Goal: Information Seeking & Learning: Find specific page/section

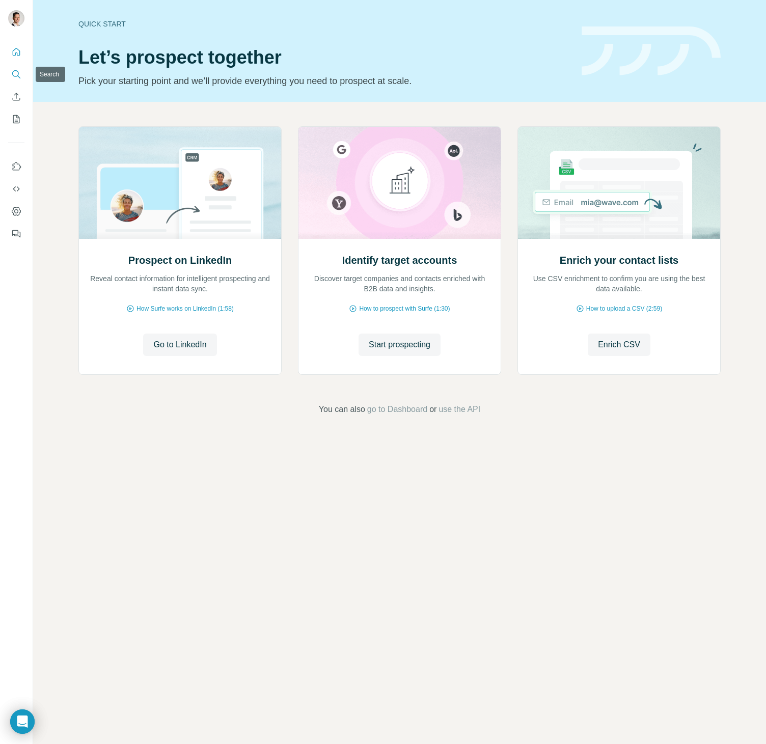
click at [16, 73] on icon "Search" at bounding box center [16, 74] width 10 height 10
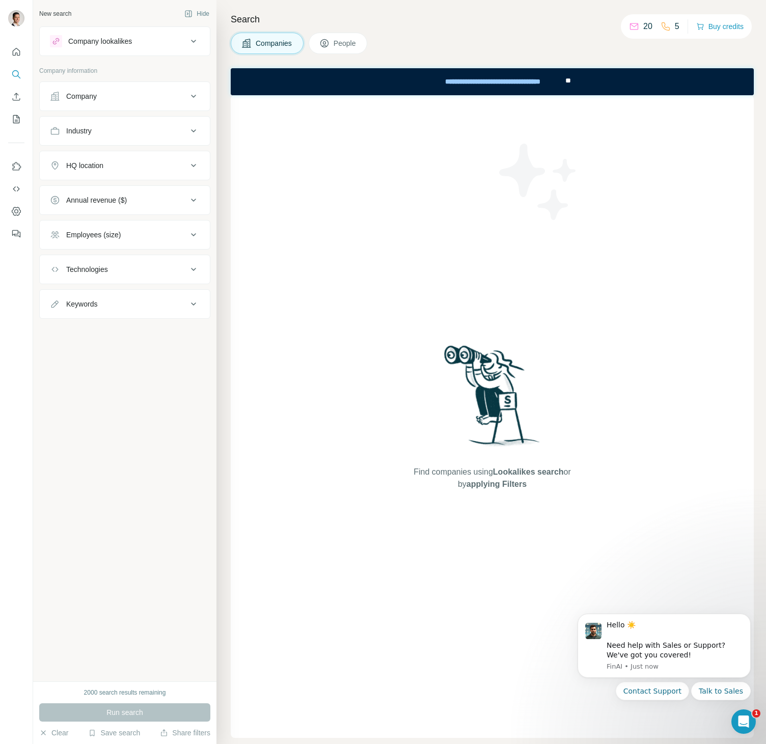
click at [190, 93] on icon at bounding box center [193, 96] width 12 height 12
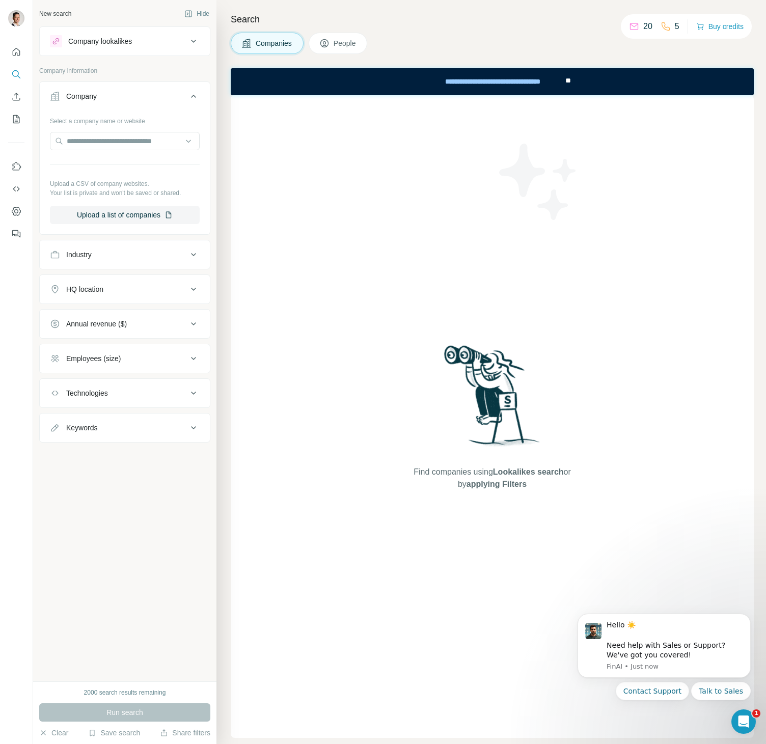
click at [195, 97] on icon at bounding box center [193, 96] width 5 height 3
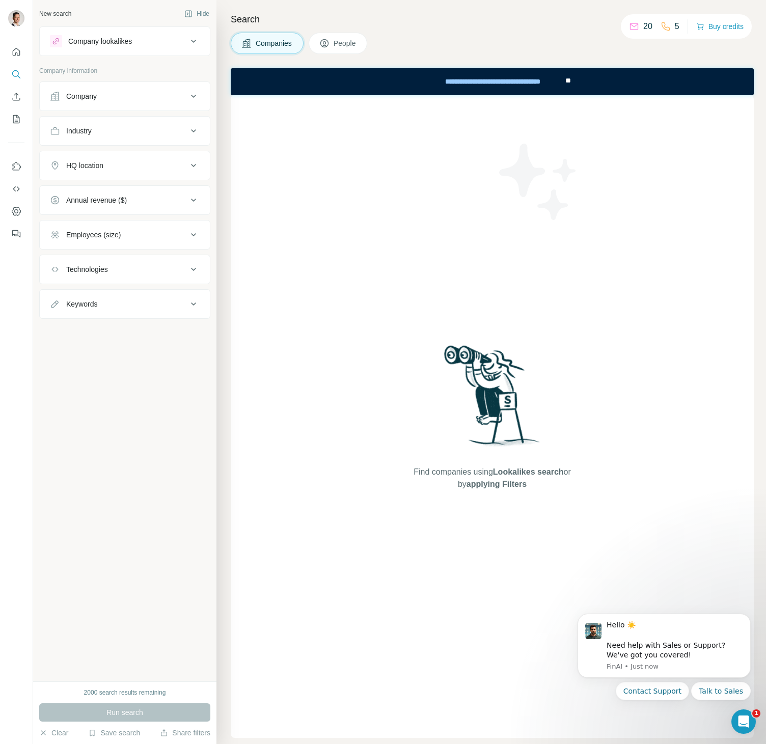
click at [196, 130] on icon at bounding box center [193, 131] width 12 height 12
click at [144, 163] on div at bounding box center [120, 156] width 126 height 17
click at [129, 155] on input at bounding box center [120, 156] width 126 height 11
click at [114, 157] on input at bounding box center [120, 156] width 126 height 11
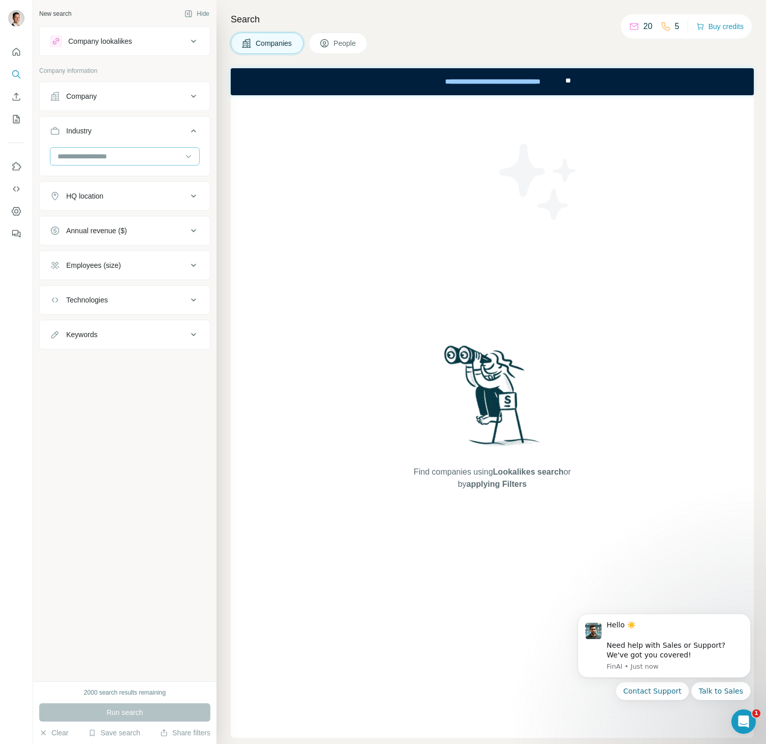
click at [111, 157] on input at bounding box center [120, 156] width 126 height 11
click at [137, 189] on p "Information and Communications Technology (ICT)" at bounding box center [125, 190] width 132 height 20
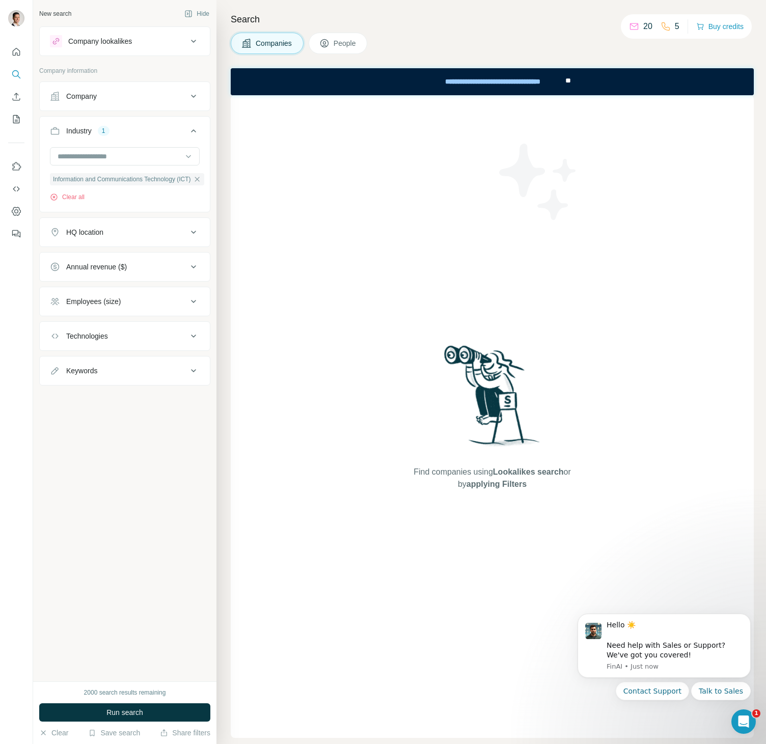
click at [143, 237] on div "HQ location" at bounding box center [118, 232] width 137 height 10
click at [122, 261] on input "text" at bounding box center [125, 257] width 150 height 18
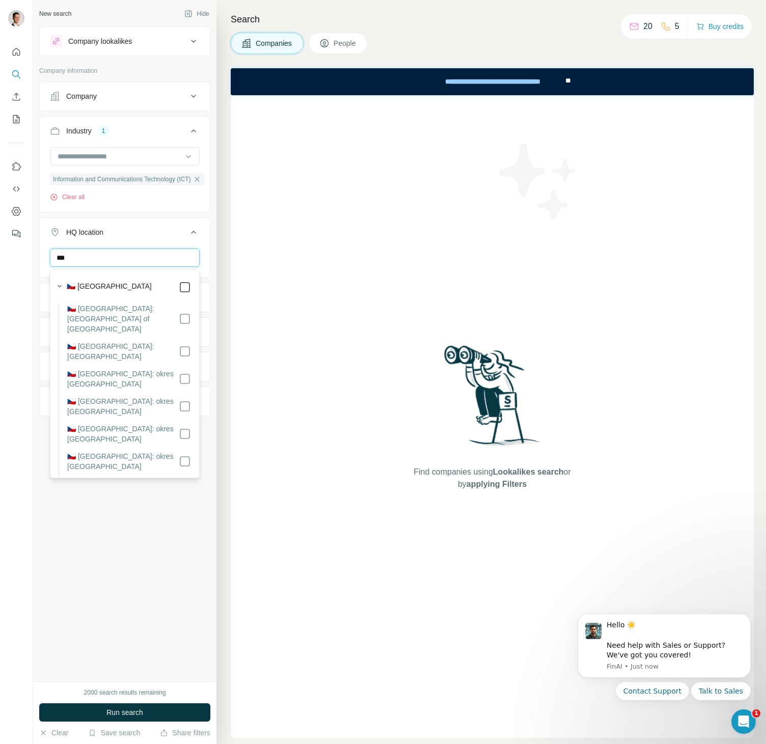
type input "***"
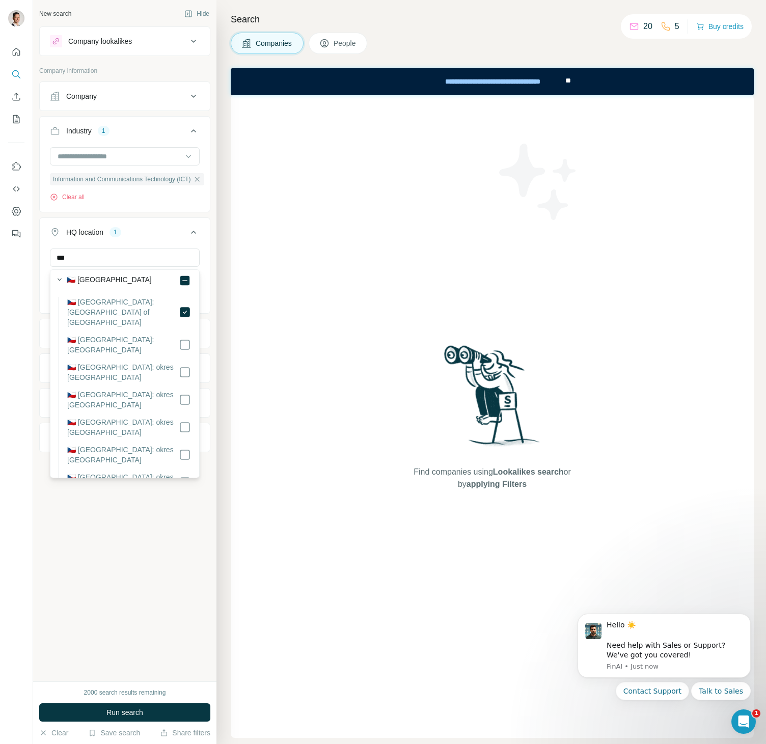
click at [121, 527] on div "New search Hide Company lookalikes Company information Company Industry 1 Infor…" at bounding box center [124, 340] width 183 height 681
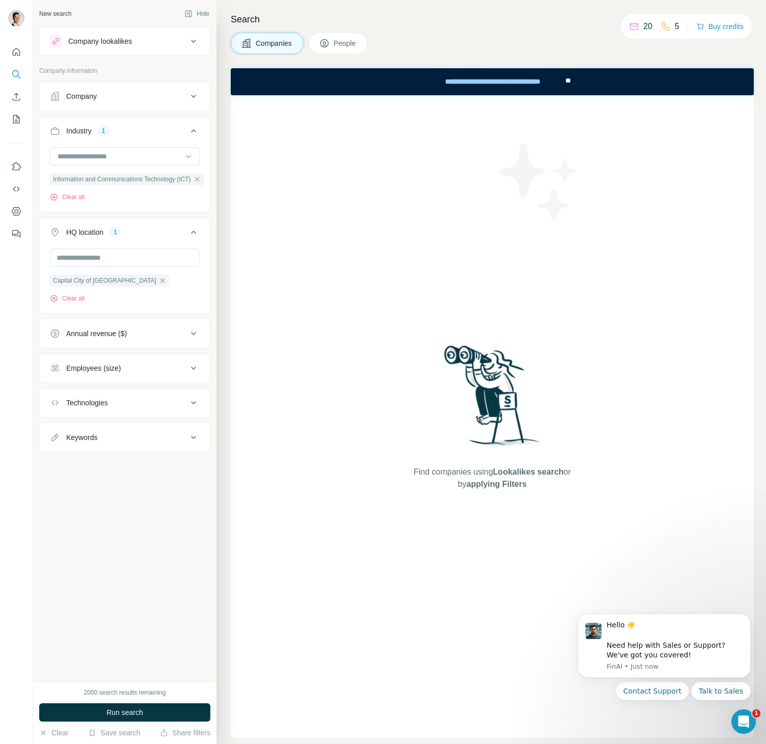
click at [194, 404] on icon at bounding box center [193, 403] width 12 height 12
click at [121, 425] on input "text" at bounding box center [125, 428] width 150 height 18
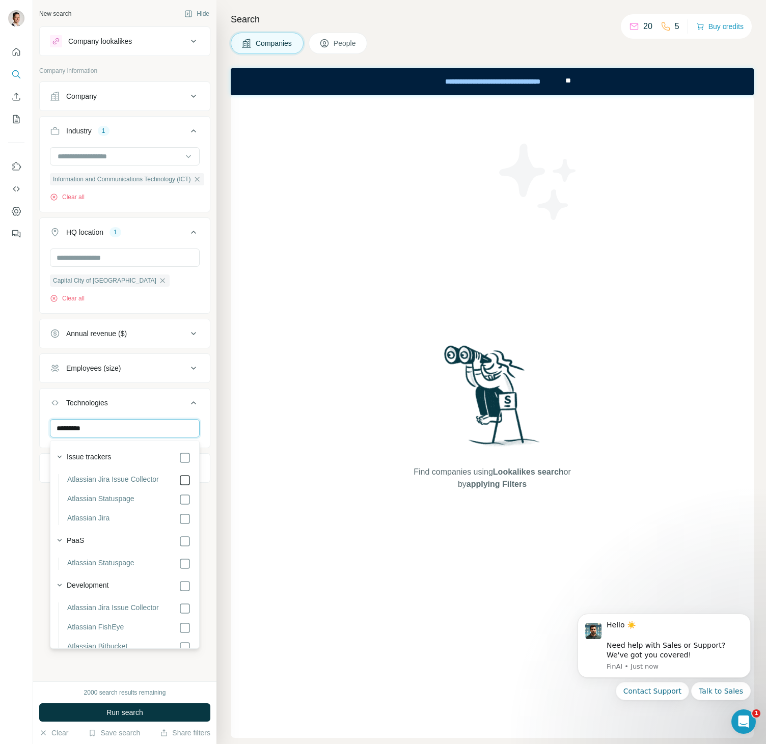
type input "*********"
click at [90, 663] on div "New search Hide Company lookalikes Company information Company Industry 1 Infor…" at bounding box center [124, 340] width 183 height 681
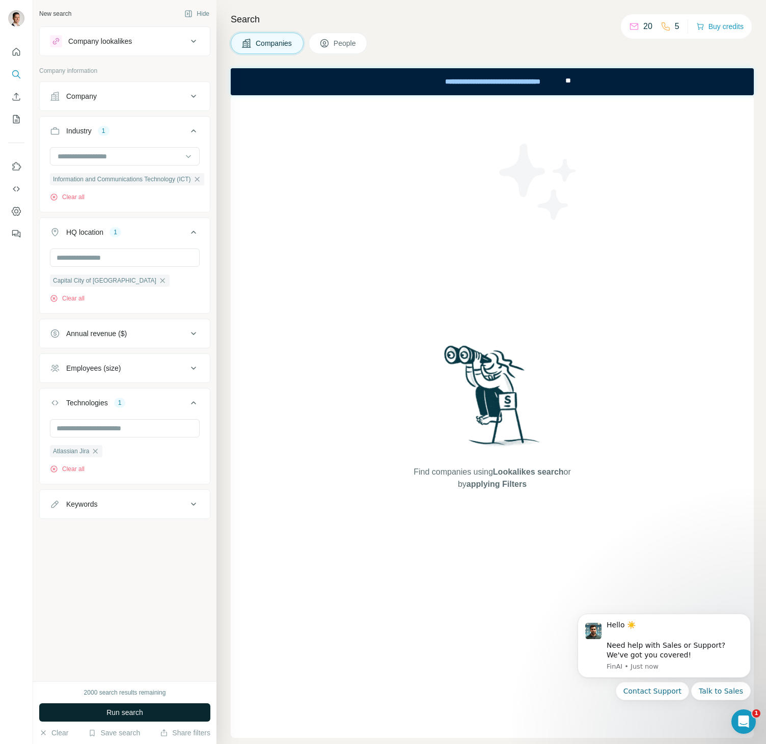
click at [126, 714] on span "Run search" at bounding box center [124, 712] width 37 height 10
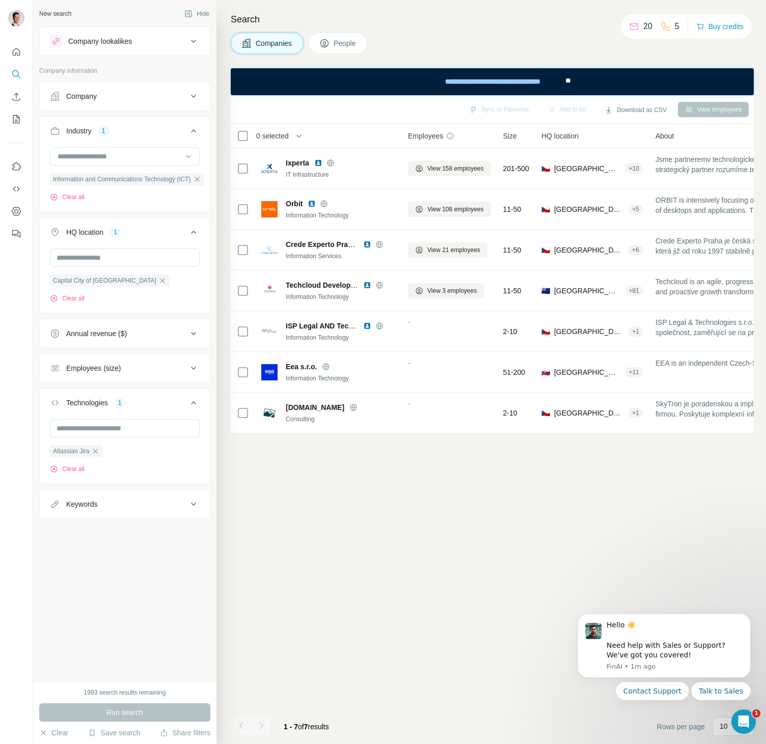
click at [353, 42] on span "People" at bounding box center [344, 43] width 23 height 10
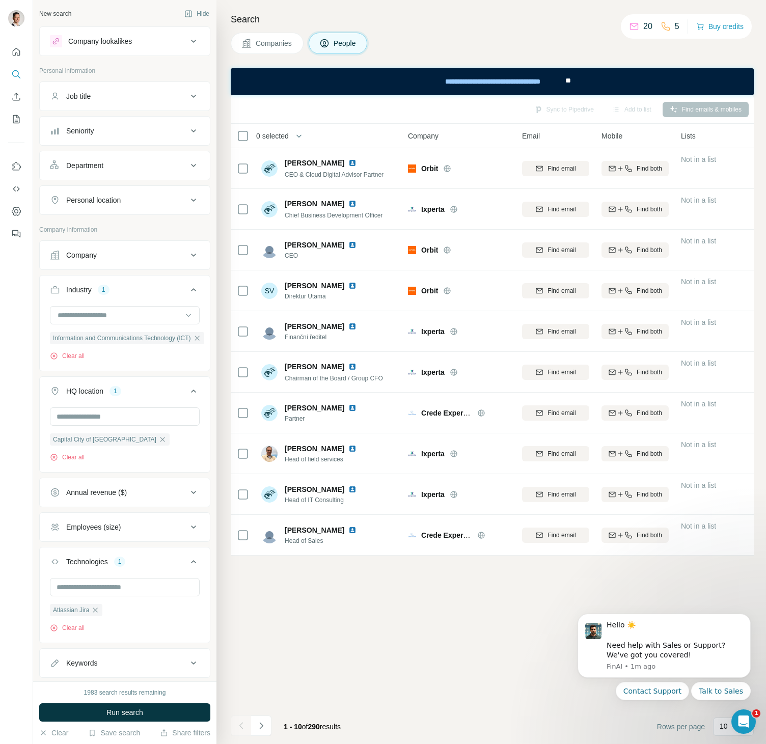
click at [499, 25] on h4 "Search" at bounding box center [492, 19] width 523 height 14
click at [270, 43] on span "Companies" at bounding box center [274, 43] width 37 height 10
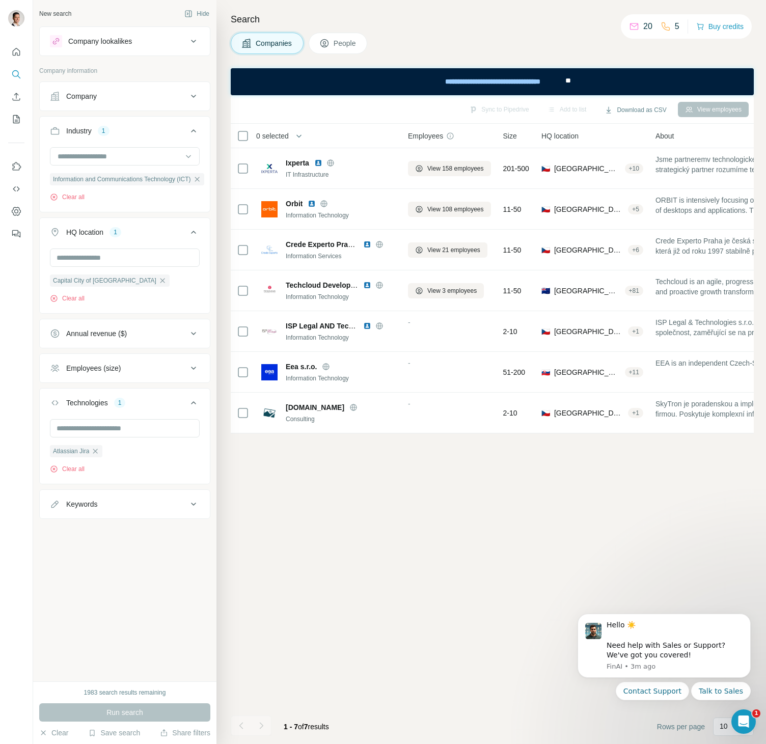
click at [194, 96] on icon at bounding box center [193, 96] width 5 height 3
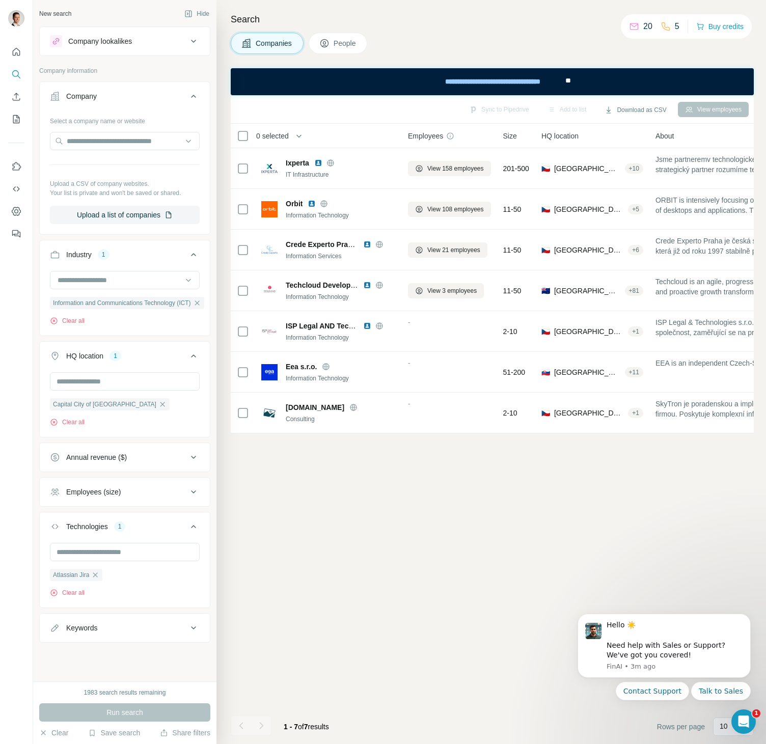
click at [194, 96] on icon at bounding box center [193, 96] width 5 height 3
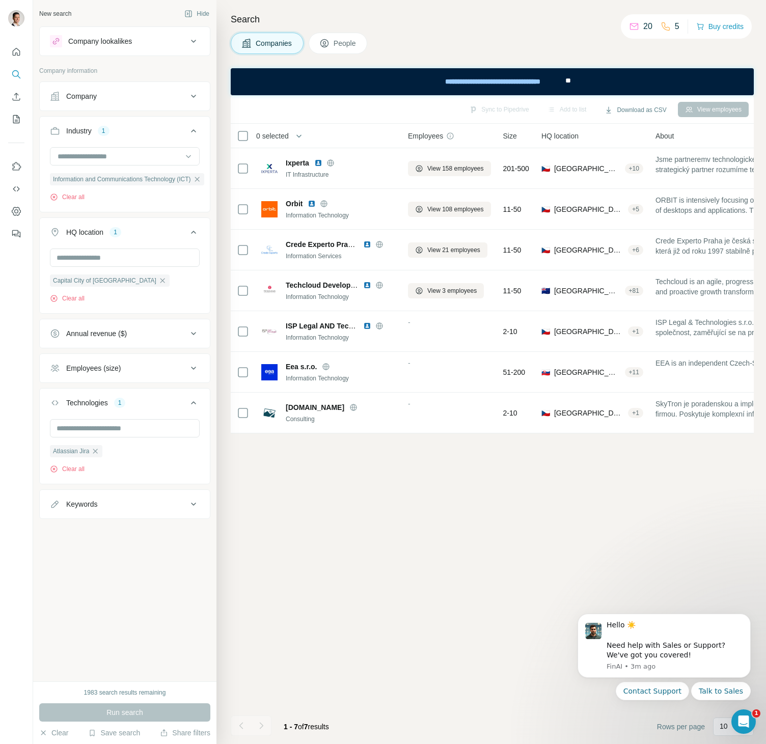
click at [195, 44] on icon at bounding box center [193, 41] width 12 height 12
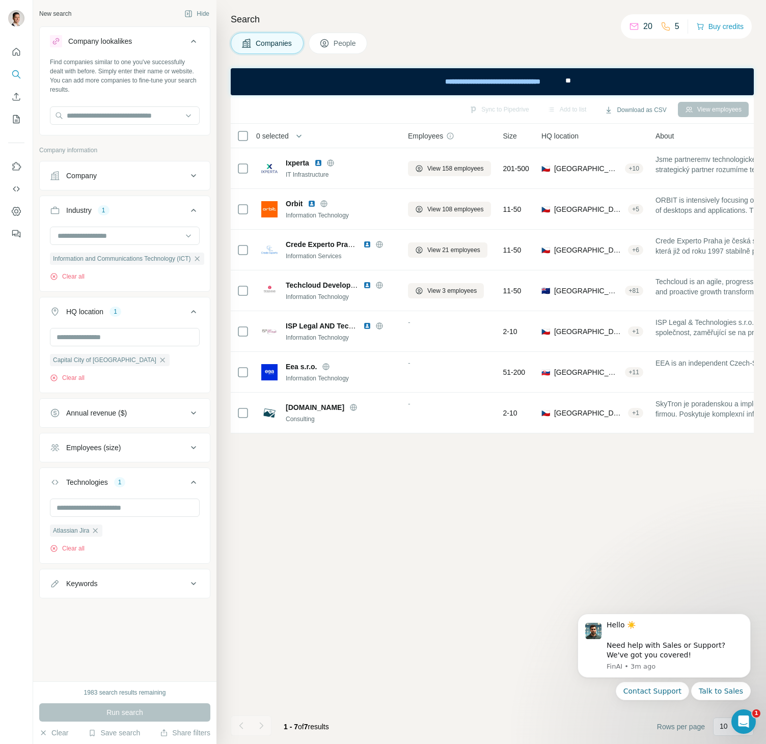
click at [194, 41] on icon at bounding box center [193, 41] width 12 height 12
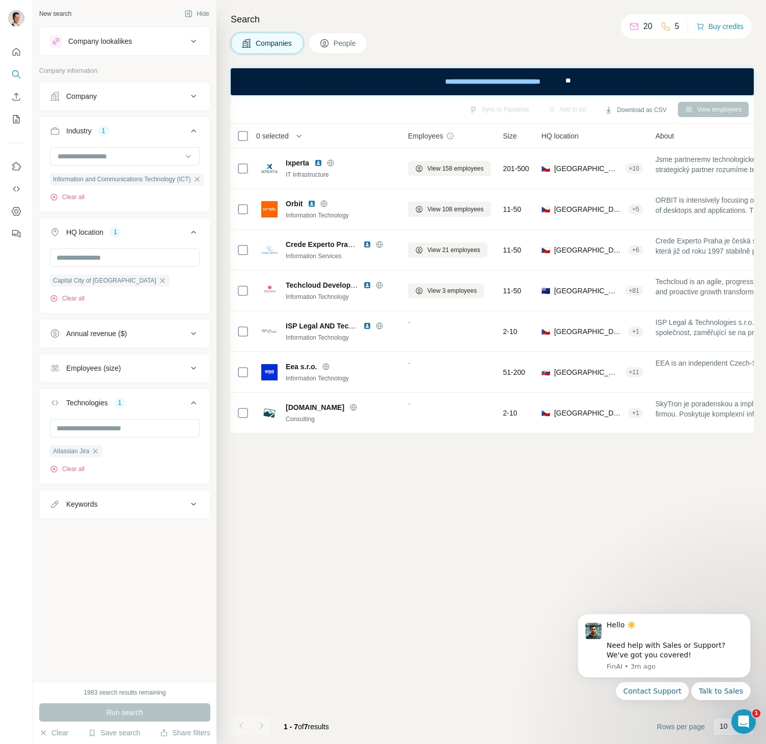
click at [194, 41] on icon at bounding box center [193, 41] width 5 height 3
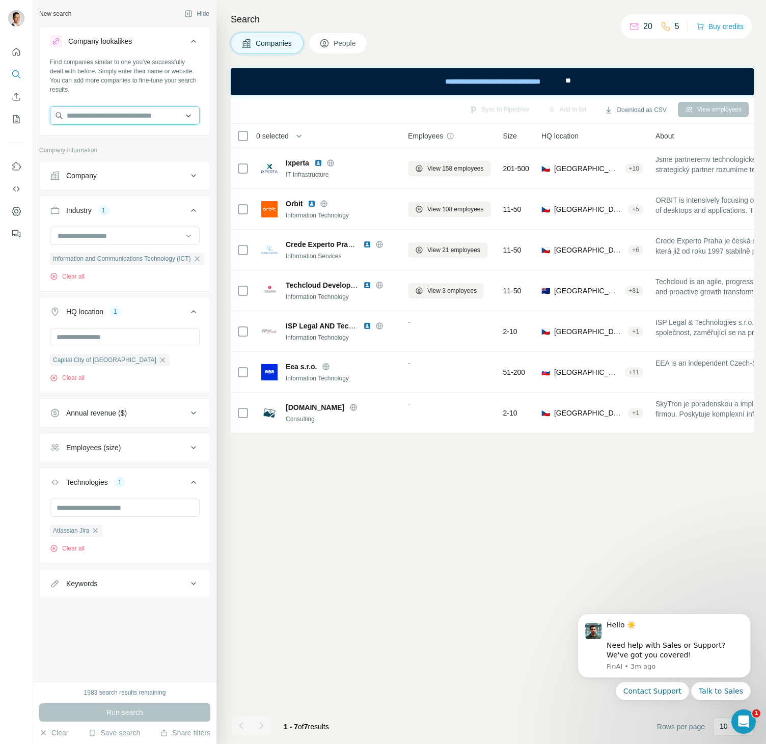
click at [88, 112] on input "text" at bounding box center [125, 115] width 150 height 18
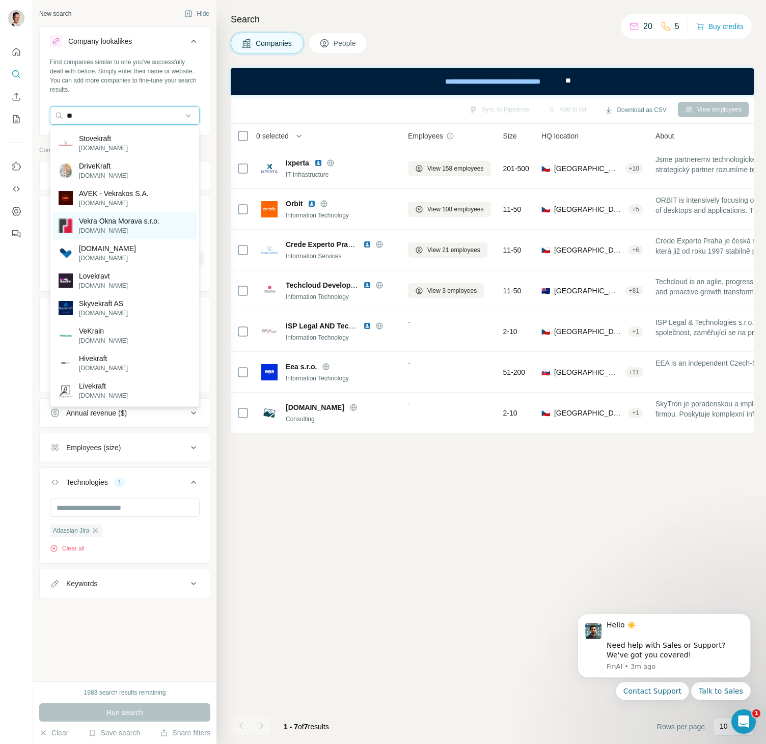
type input "*"
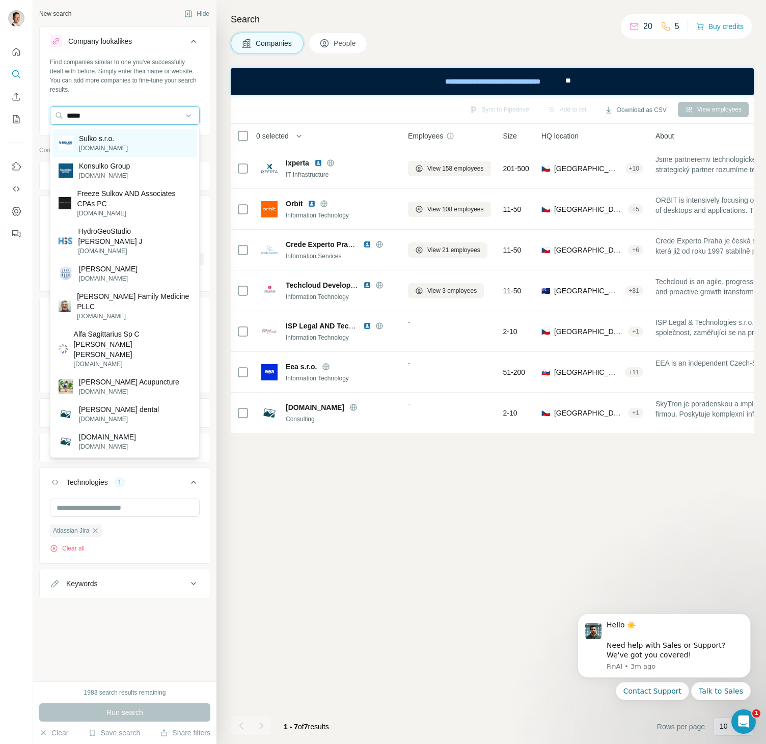
type input "*****"
click at [102, 145] on p "[DOMAIN_NAME]" at bounding box center [103, 148] width 49 height 9
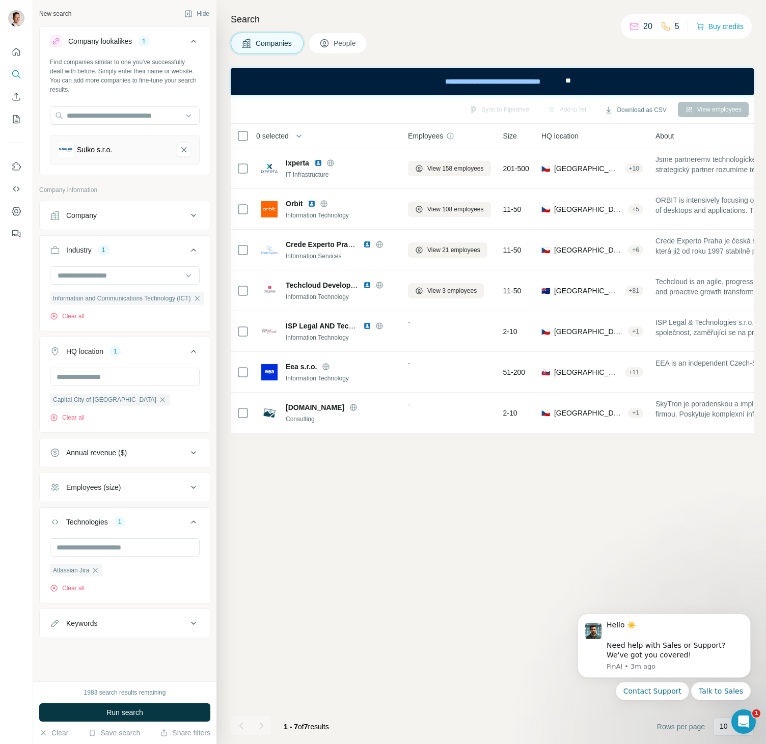
click at [110, 153] on div "Sulko s.r.o." at bounding box center [94, 150] width 35 height 10
click at [102, 149] on div "Sulko s.r.o." at bounding box center [94, 150] width 35 height 10
click at [93, 149] on div "Sulko s.r.o." at bounding box center [94, 150] width 35 height 10
click at [101, 150] on div "Sulko s.r.o." at bounding box center [94, 150] width 35 height 10
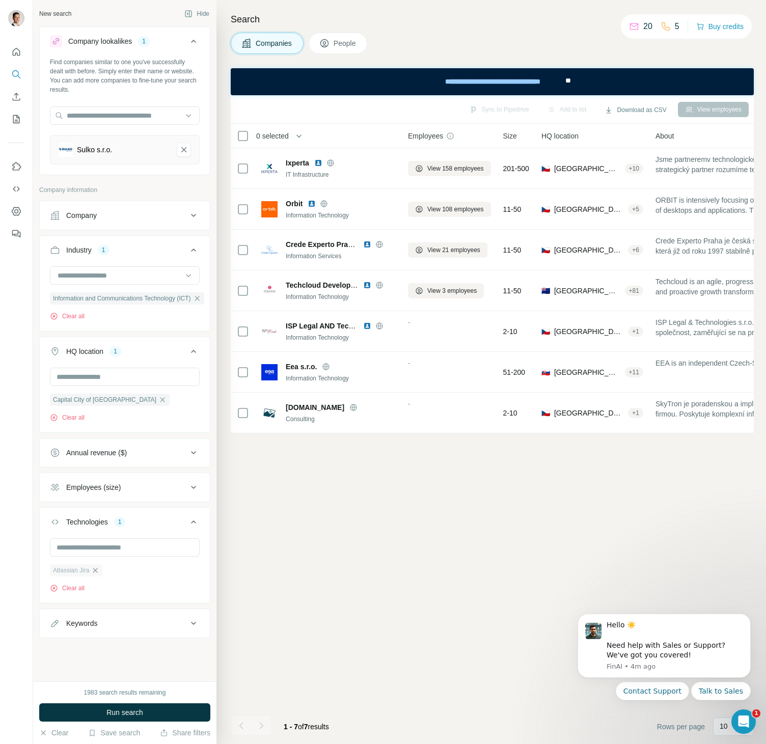
click at [97, 570] on icon "button" at bounding box center [95, 570] width 8 height 8
click at [201, 297] on icon "button" at bounding box center [197, 298] width 8 height 8
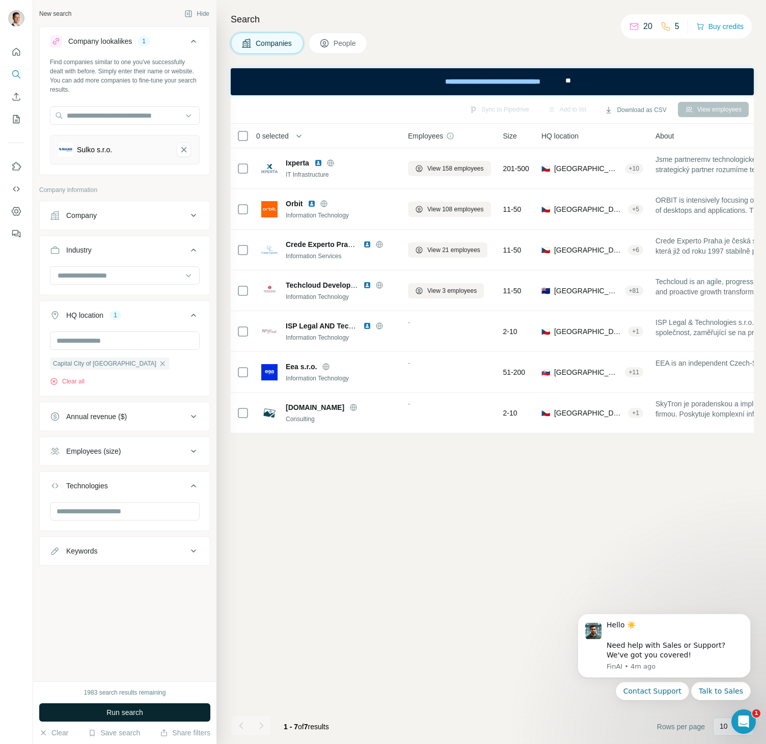
click at [144, 711] on button "Run search" at bounding box center [124, 712] width 171 height 18
